Goal: Transaction & Acquisition: Book appointment/travel/reservation

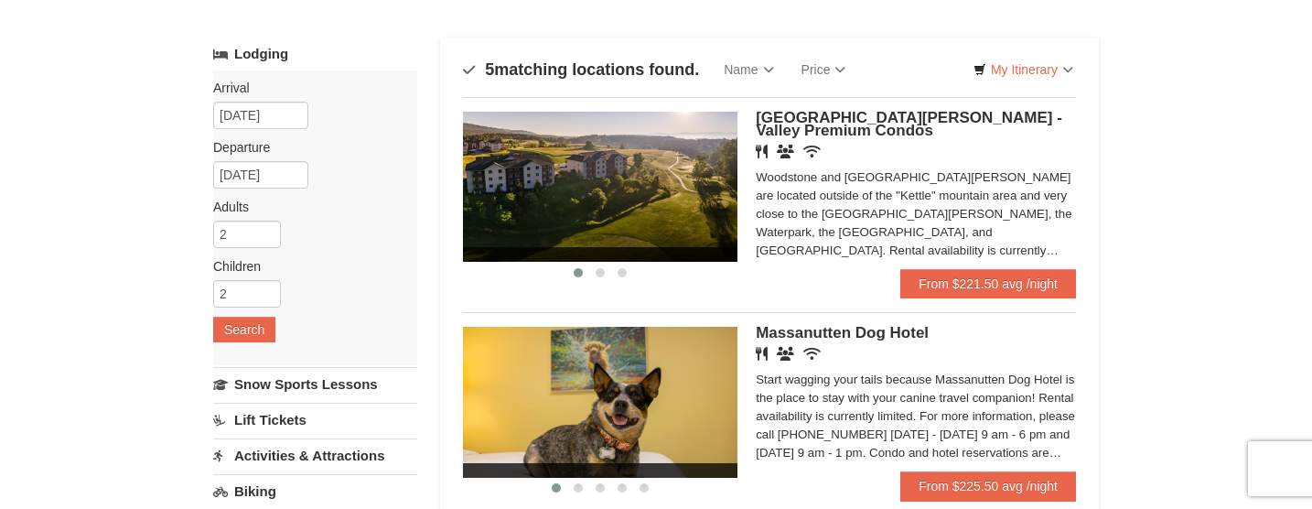
scroll to position [86, 0]
click at [829, 116] on span "[GEOGRAPHIC_DATA][PERSON_NAME] - Valley Premium Condos" at bounding box center [909, 124] width 307 height 30
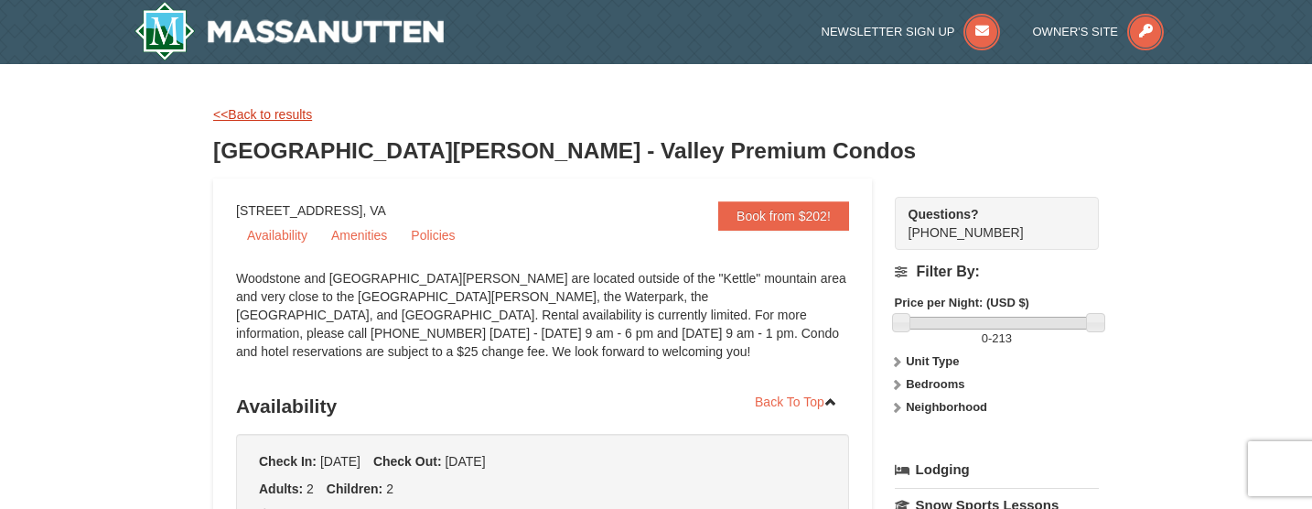
click at [255, 114] on link "<<Back to results" at bounding box center [262, 114] width 99 height 15
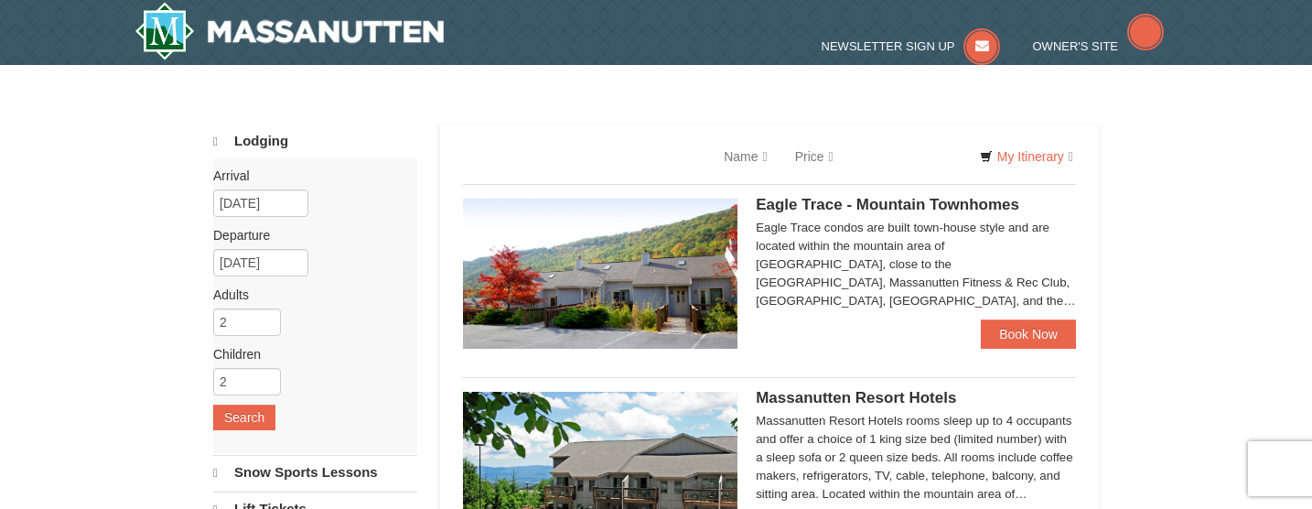
scroll to position [113, 0]
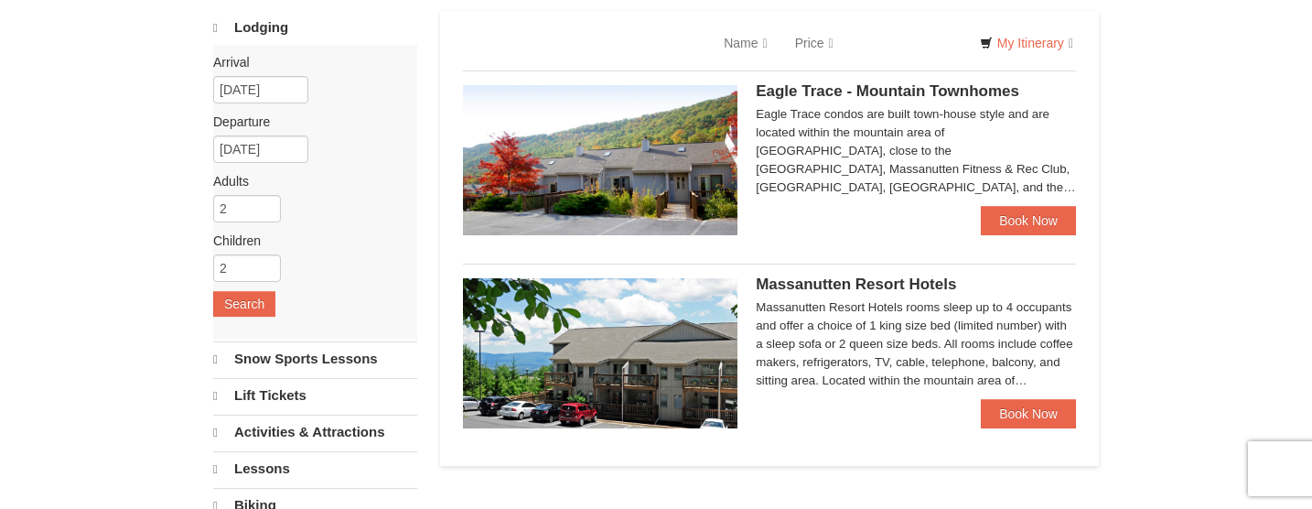
select select "9"
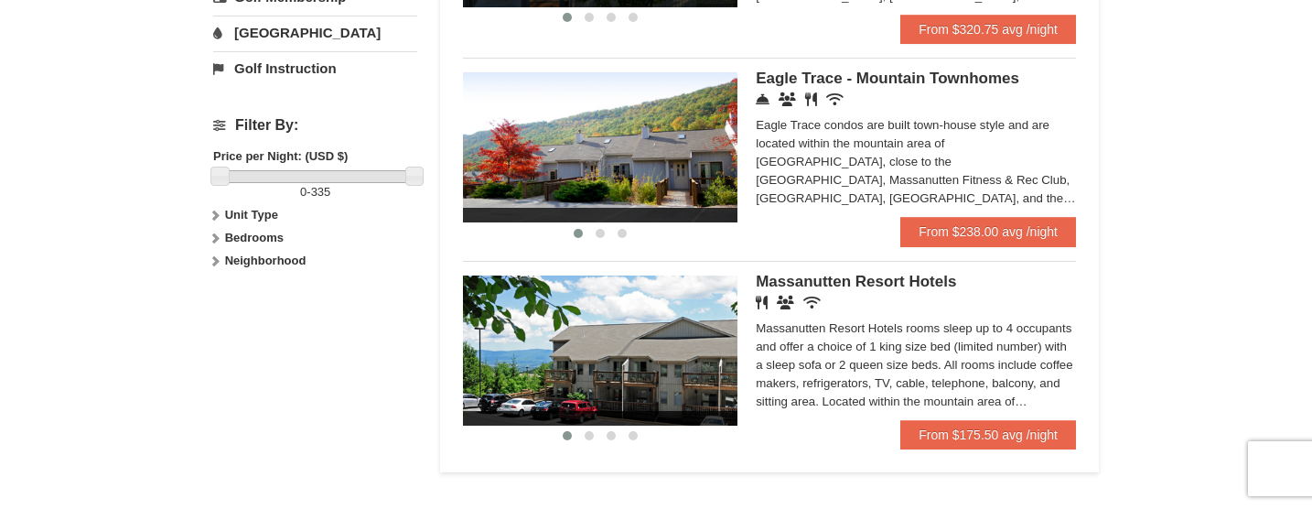
scroll to position [754, 0]
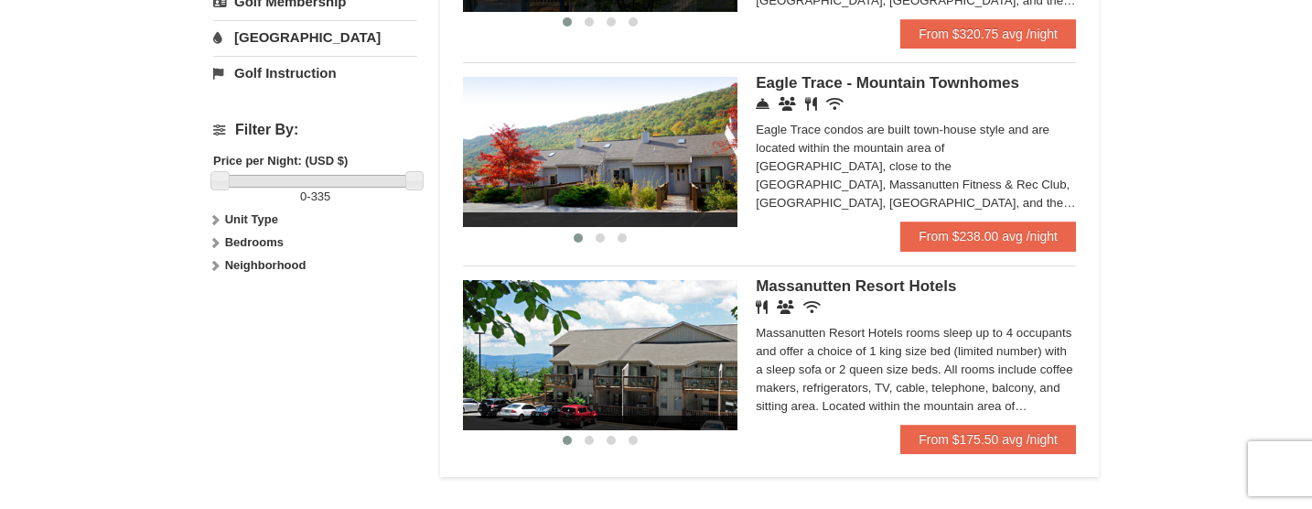
click at [594, 185] on img at bounding box center [600, 152] width 275 height 150
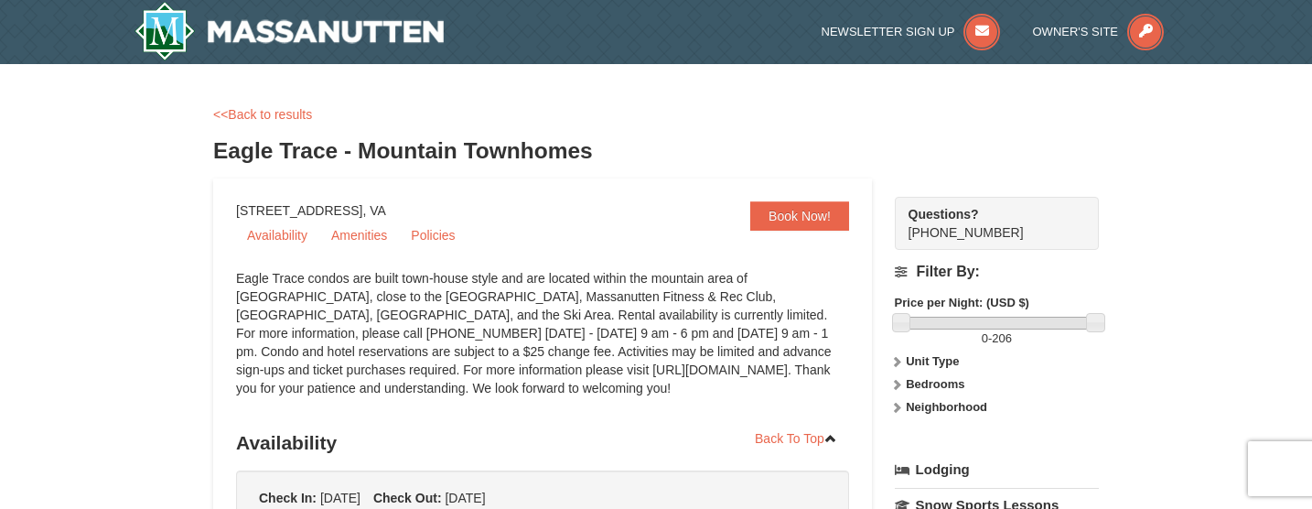
select select "9"
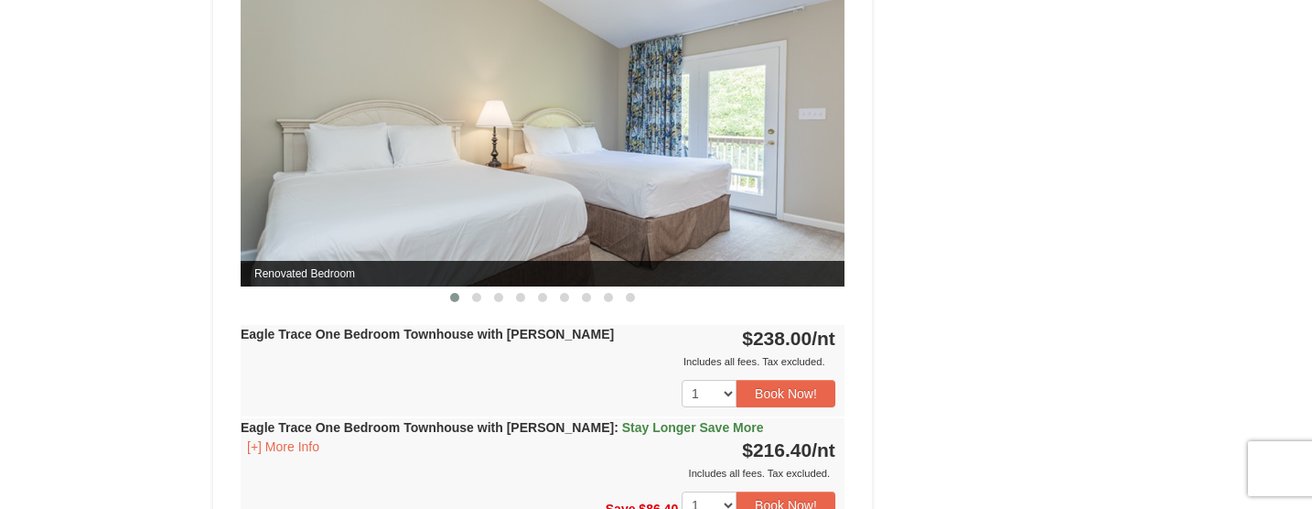
scroll to position [1716, 0]
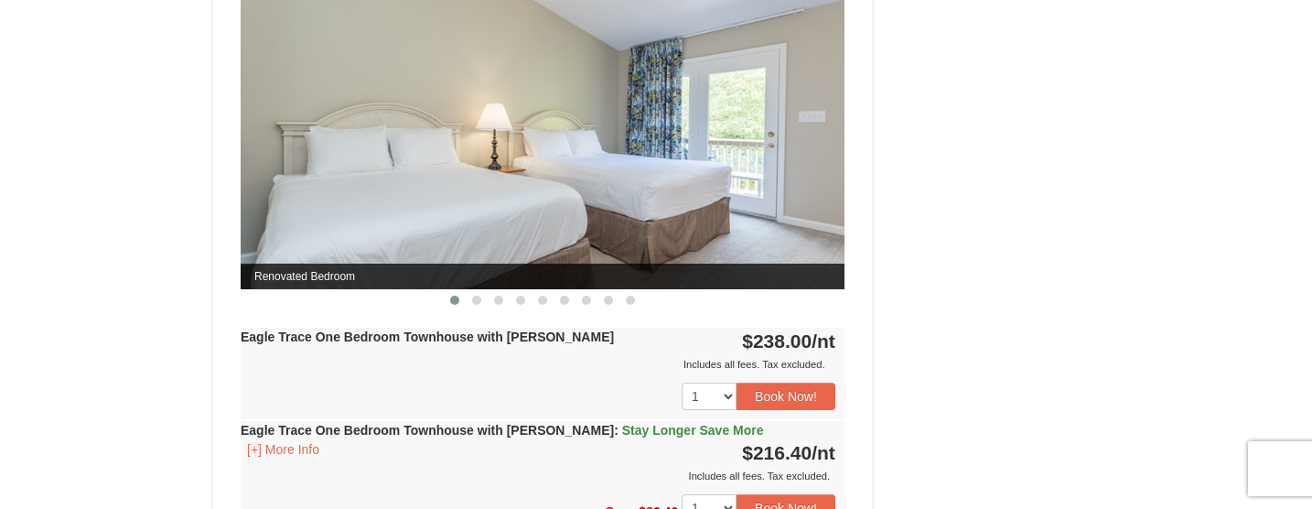
click at [814, 121] on img at bounding box center [543, 124] width 604 height 330
click at [618, 167] on img at bounding box center [543, 124] width 604 height 330
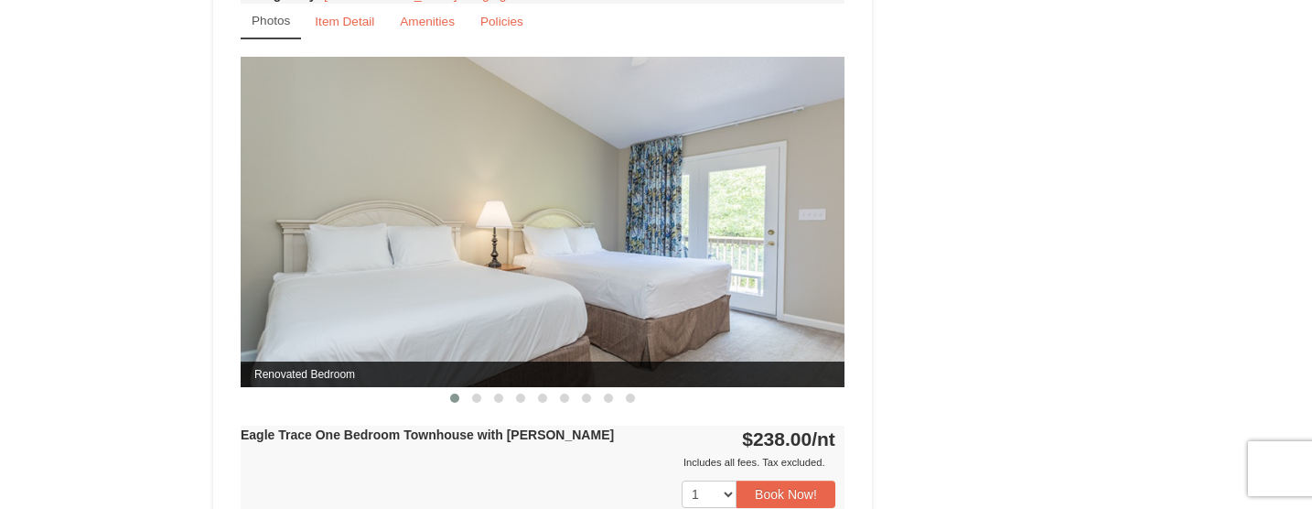
scroll to position [1620, 0]
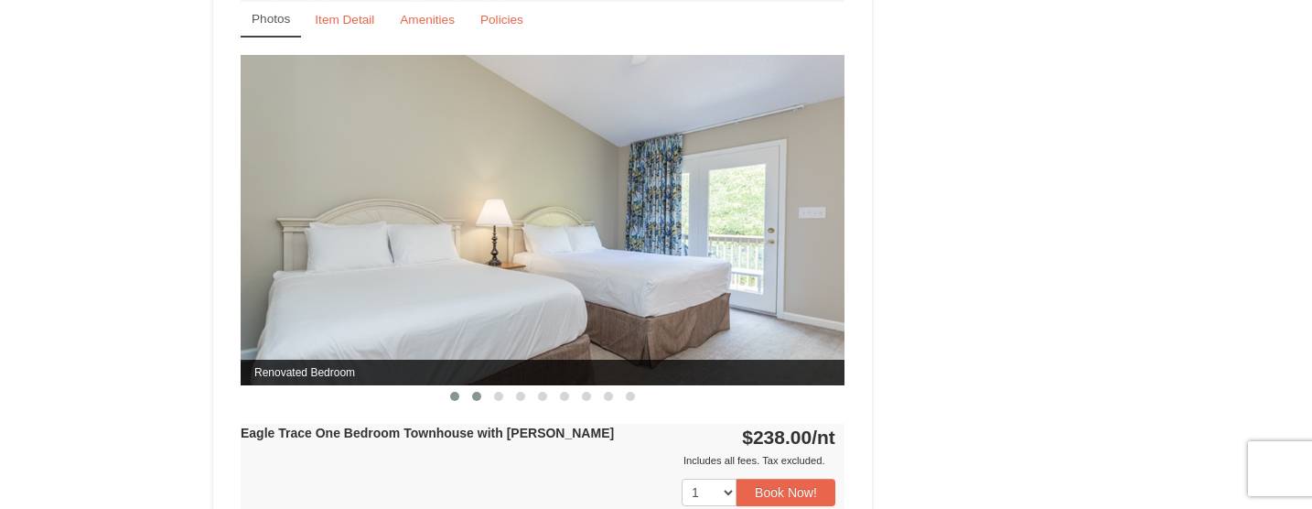
click at [476, 393] on span at bounding box center [476, 396] width 9 height 9
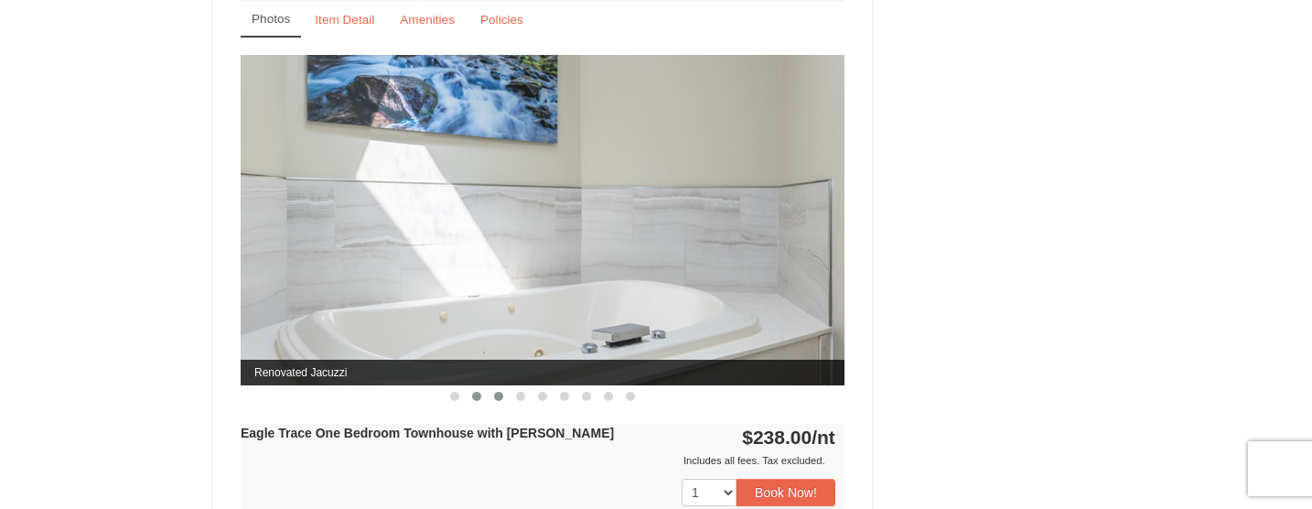
click at [496, 394] on span at bounding box center [498, 396] width 9 height 9
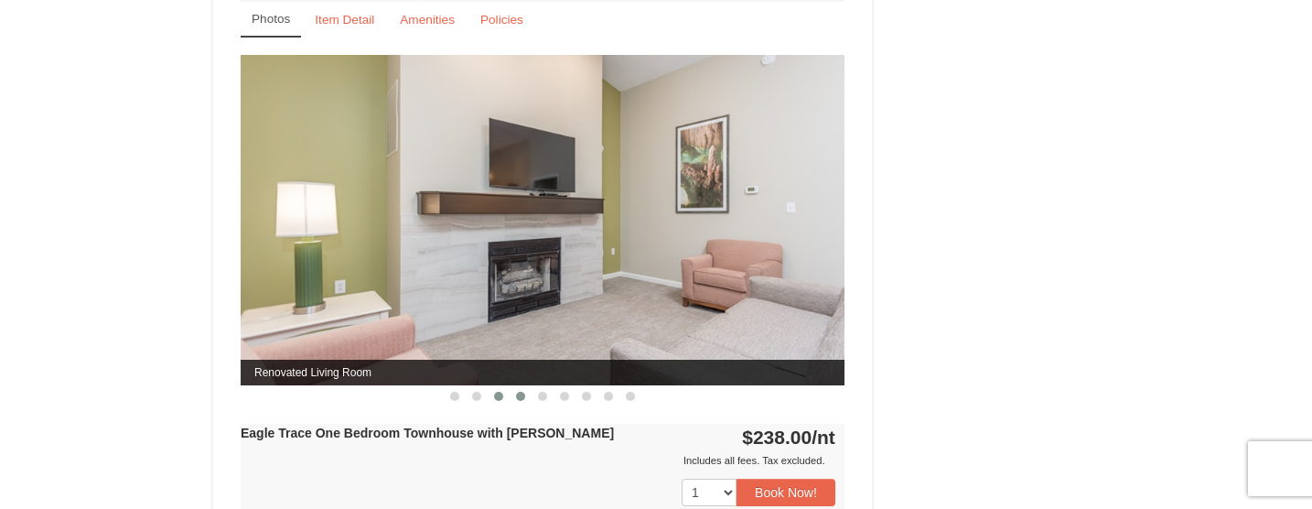
click at [523, 393] on span at bounding box center [520, 396] width 9 height 9
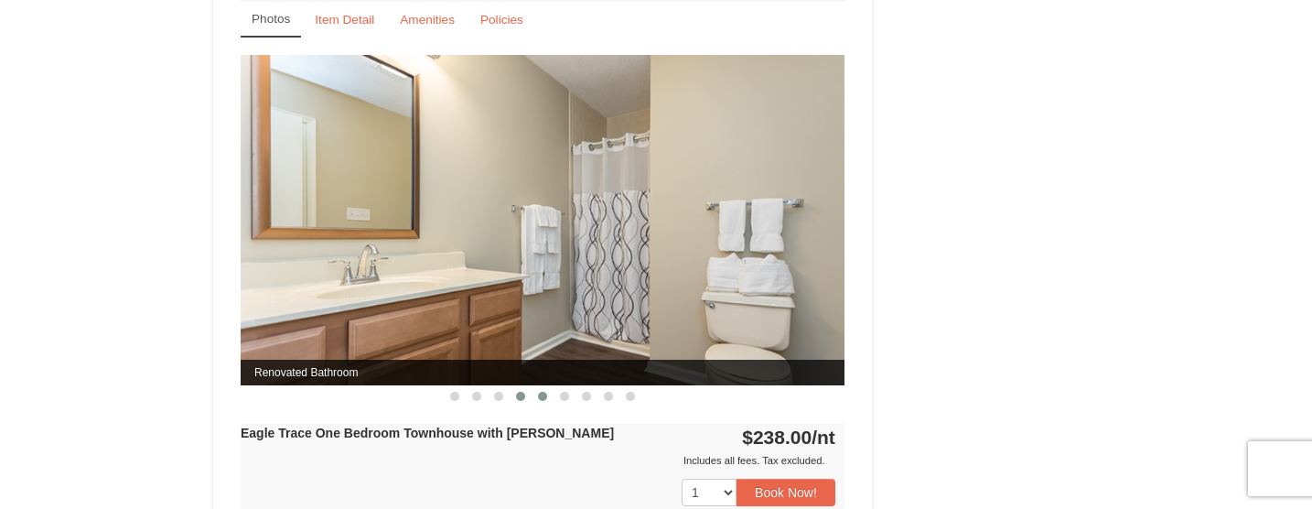
click at [544, 397] on span at bounding box center [542, 396] width 9 height 9
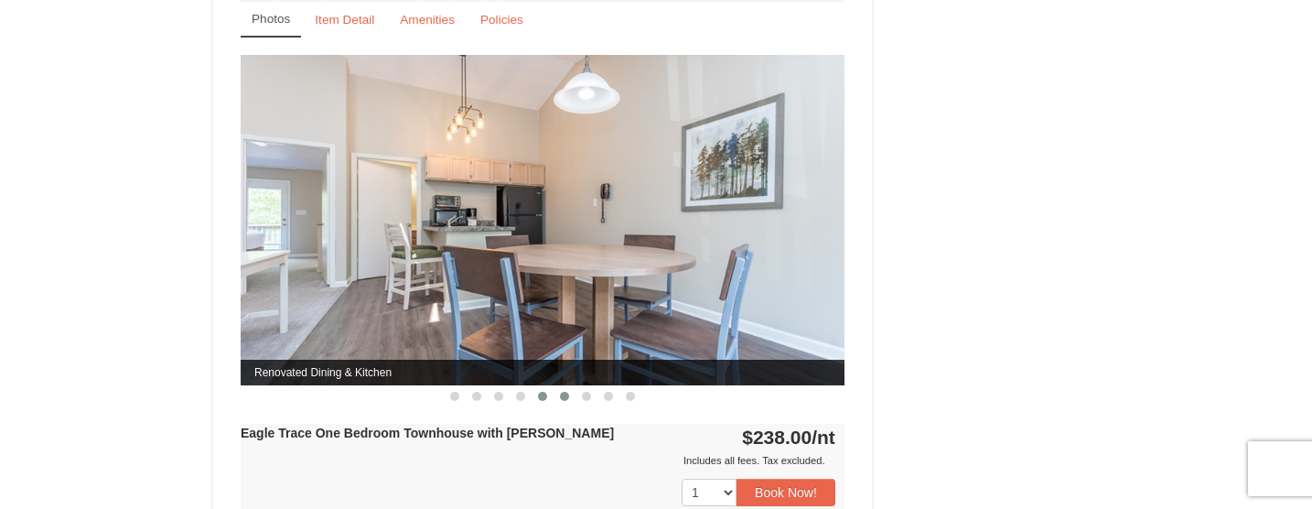
click at [562, 398] on span at bounding box center [564, 396] width 9 height 9
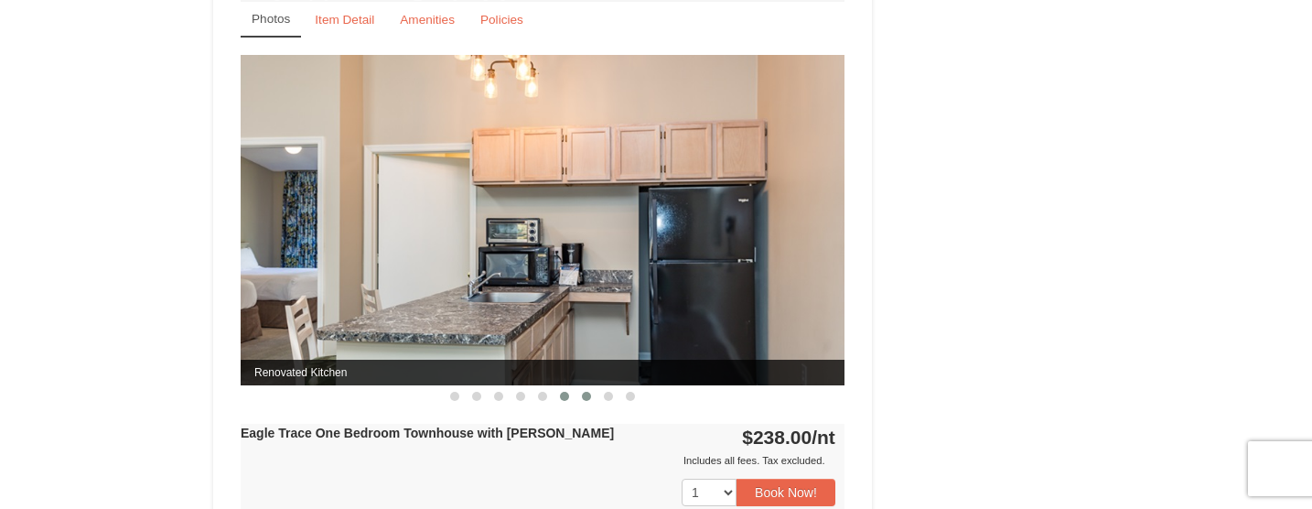
click at [587, 394] on span at bounding box center [586, 396] width 9 height 9
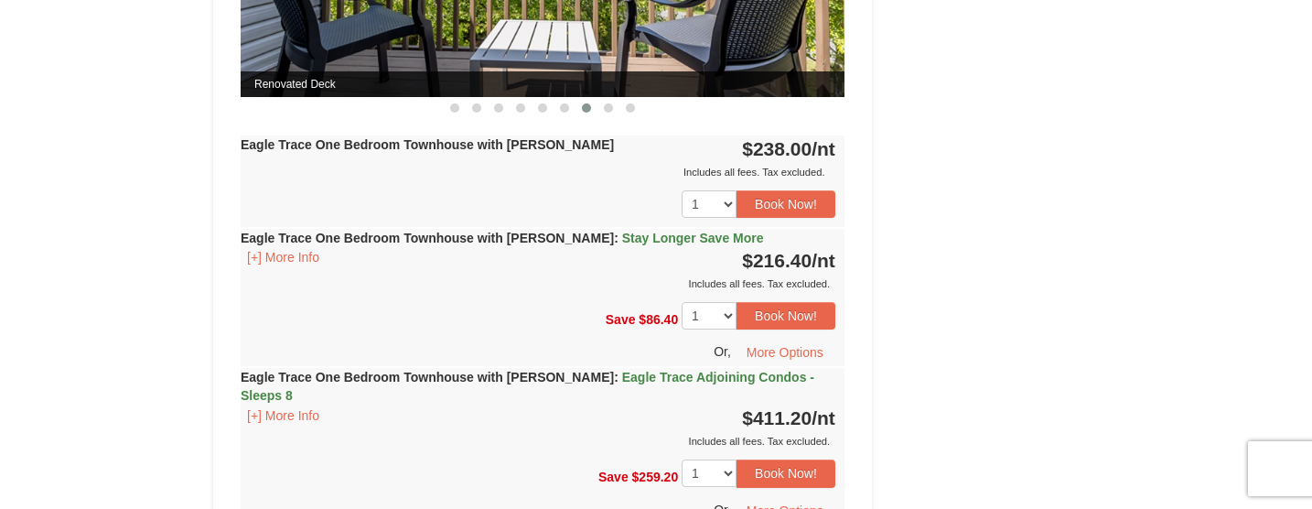
scroll to position [1928, 0]
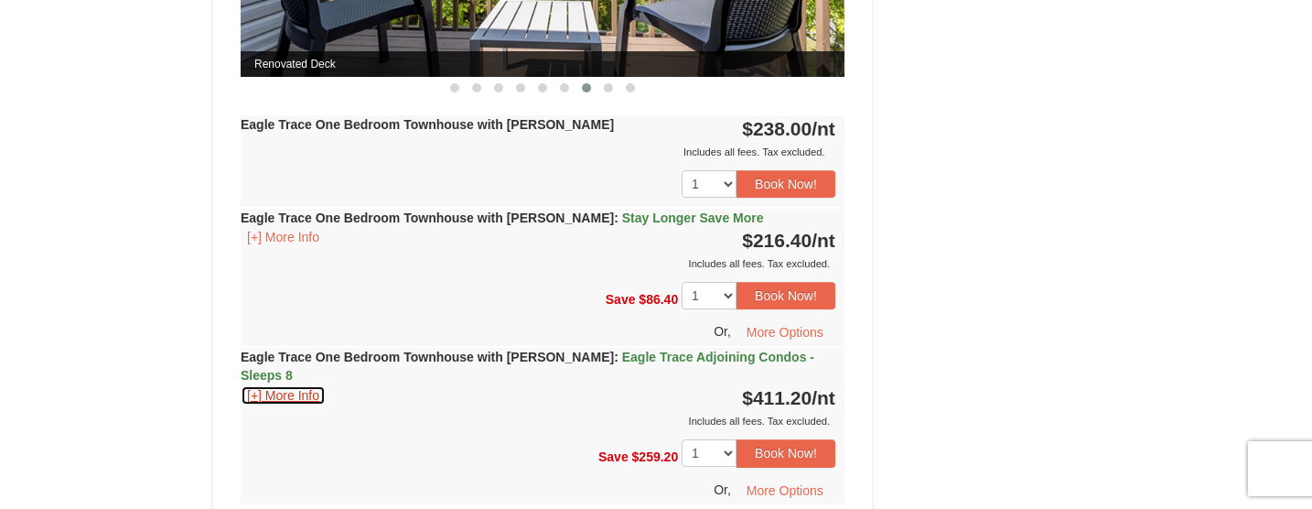
click at [278, 385] on button "[+] More Info" at bounding box center [283, 395] width 85 height 20
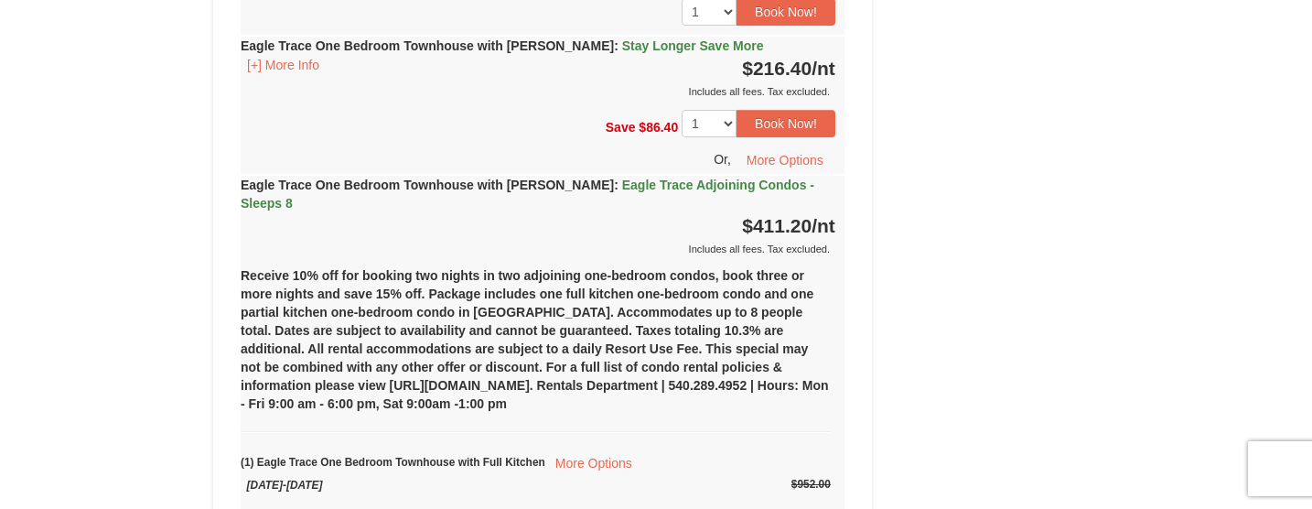
scroll to position [2099, 0]
click at [491, 186] on strong "Eagle Trace One Bedroom Townhouse with Jacuzzi : Eagle Trace Adjoining Condos -…" at bounding box center [528, 194] width 574 height 33
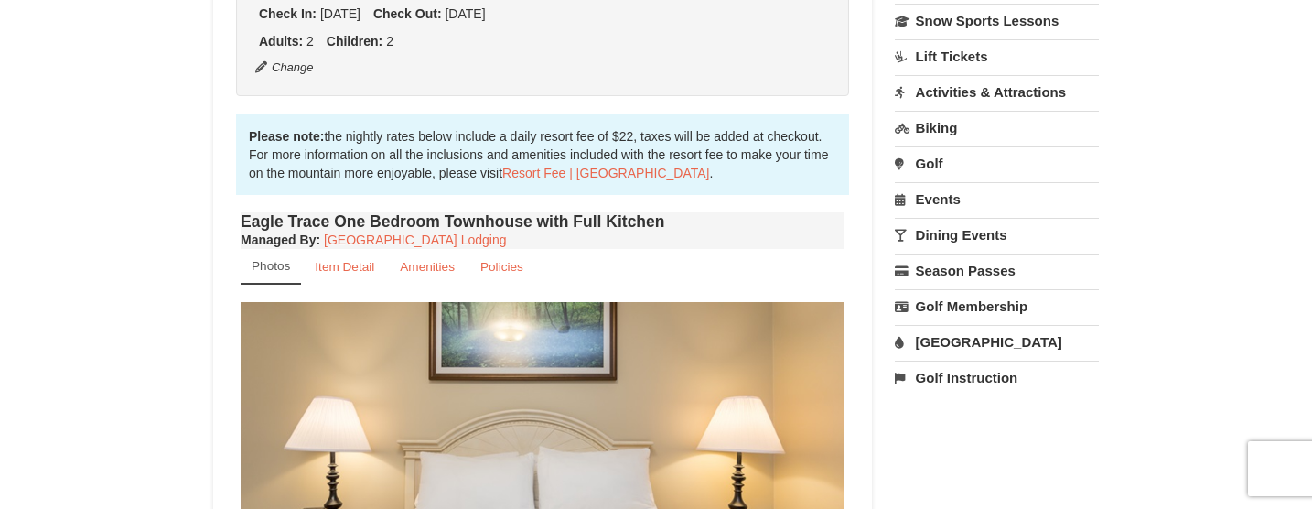
scroll to position [491, 0]
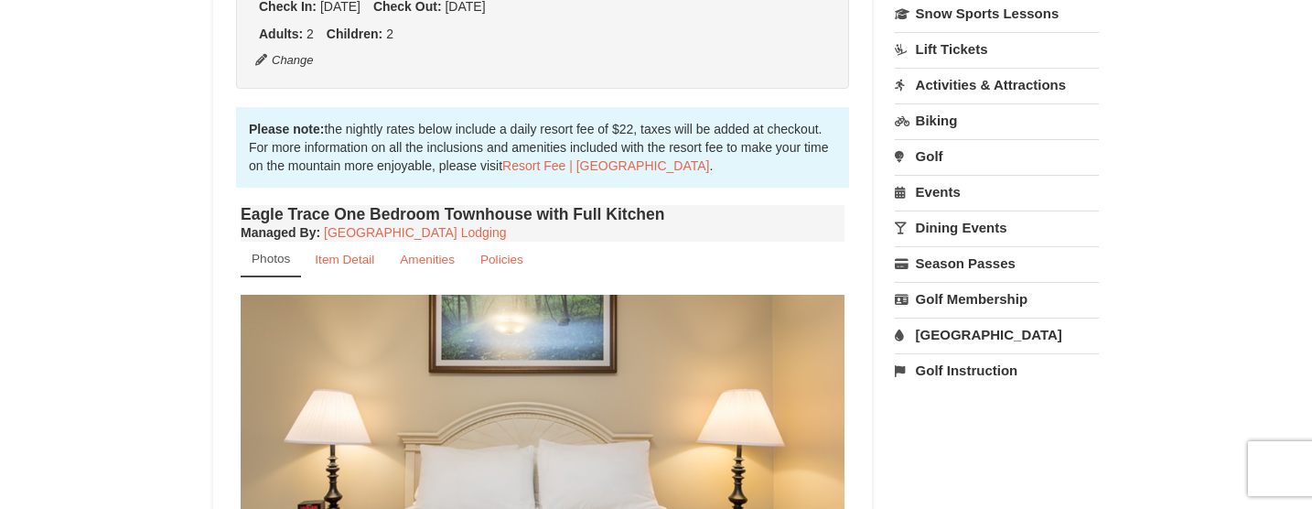
click at [937, 333] on link "[GEOGRAPHIC_DATA]" at bounding box center [997, 335] width 204 height 34
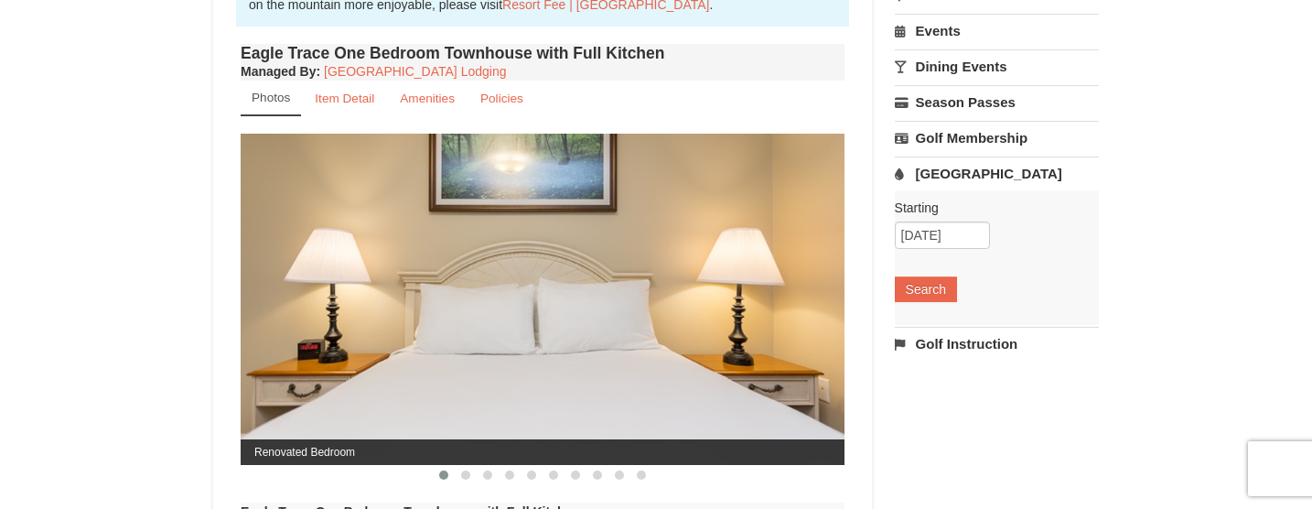
scroll to position [656, 0]
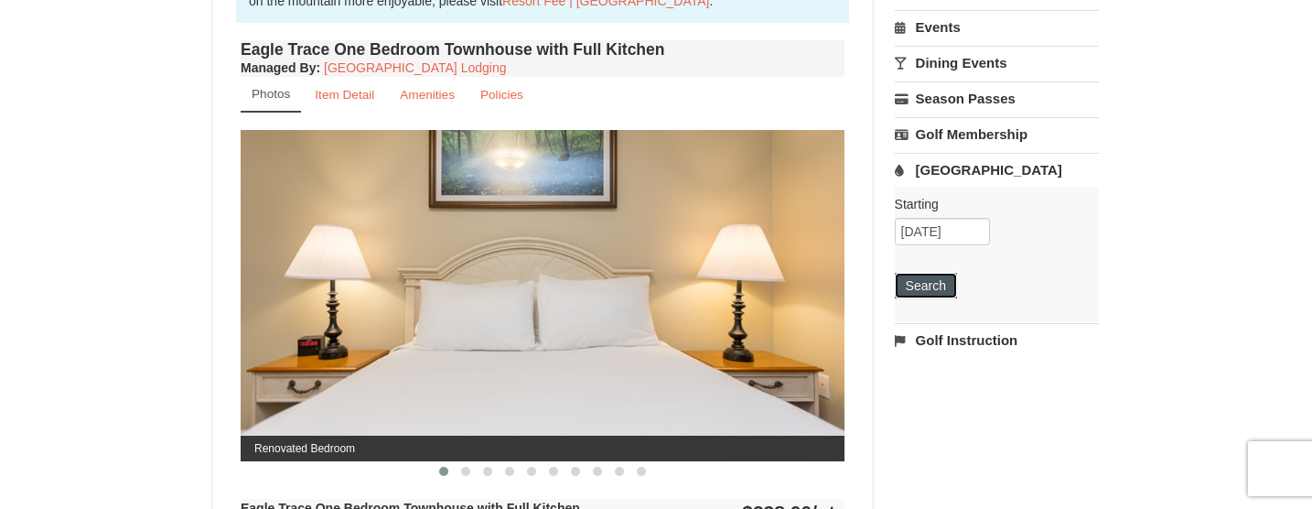
click at [923, 285] on button "Search" at bounding box center [926, 286] width 62 height 26
